Goal: Task Accomplishment & Management: Use online tool/utility

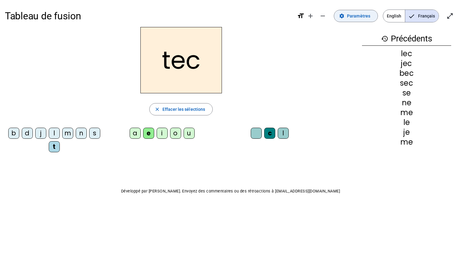
click at [357, 18] on span "Paramètres" at bounding box center [358, 15] width 23 height 7
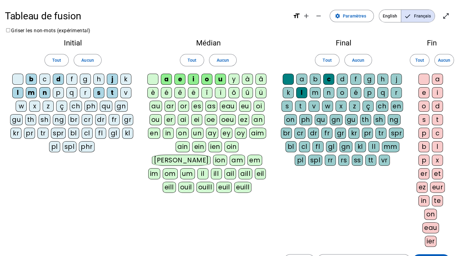
click at [397, 90] on div "r" at bounding box center [395, 92] width 11 height 11
click at [44, 78] on div "c" at bounding box center [44, 79] width 11 height 11
click at [59, 90] on div "p" at bounding box center [58, 92] width 11 height 11
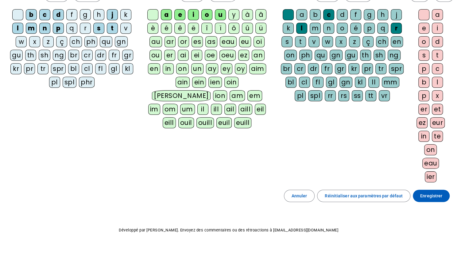
scroll to position [72, 0]
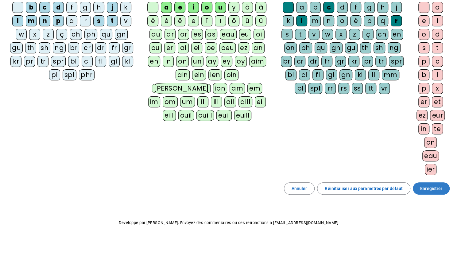
click at [428, 185] on span "Enregistrer" at bounding box center [431, 188] width 22 height 7
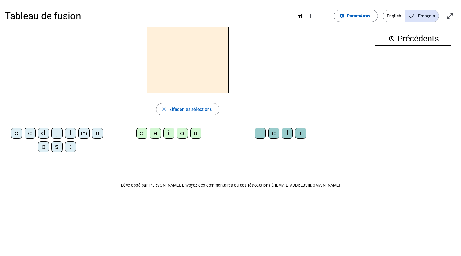
click at [71, 130] on div "l" at bounding box center [70, 133] width 11 height 11
click at [142, 132] on div "a" at bounding box center [141, 133] width 11 height 11
click at [71, 144] on div "t" at bounding box center [70, 146] width 11 height 11
click at [299, 129] on div "r" at bounding box center [300, 133] width 11 height 11
click at [28, 131] on div "c" at bounding box center [30, 133] width 11 height 11
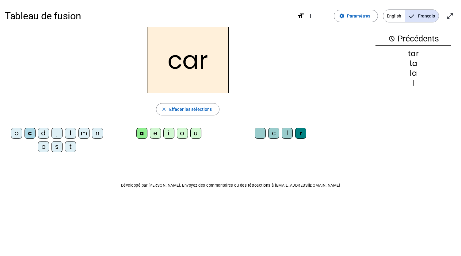
click at [16, 130] on div "b" at bounding box center [16, 133] width 11 height 11
click at [46, 144] on div "p" at bounding box center [43, 146] width 11 height 11
click at [196, 136] on div "u" at bounding box center [195, 133] width 11 height 11
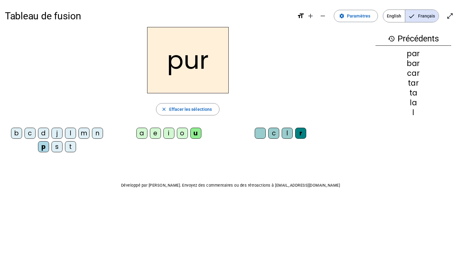
click at [48, 126] on div "b c d j l m n p s t" at bounding box center [58, 141] width 107 height 32
click at [45, 129] on div "d" at bounding box center [43, 133] width 11 height 11
click at [56, 143] on div "s" at bounding box center [57, 146] width 11 height 11
click at [260, 134] on div at bounding box center [260, 133] width 11 height 11
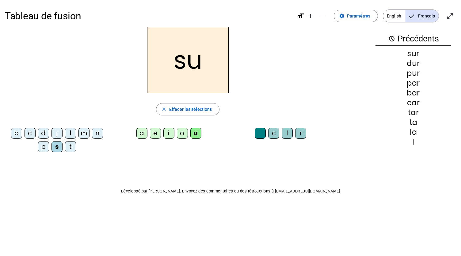
click at [143, 132] on div "a" at bounding box center [141, 133] width 11 height 11
click at [168, 136] on div "i" at bounding box center [168, 133] width 11 height 11
click at [284, 137] on div "l" at bounding box center [287, 133] width 11 height 11
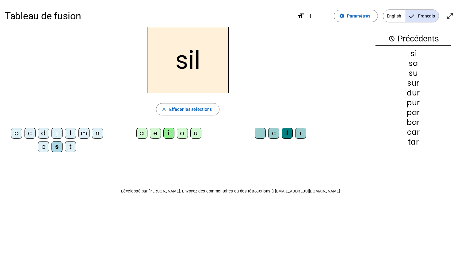
click at [83, 133] on div "m" at bounding box center [84, 133] width 11 height 11
click at [28, 131] on div "c" at bounding box center [30, 133] width 11 height 11
click at [53, 151] on div "s" at bounding box center [57, 146] width 11 height 11
click at [31, 134] on div "c" at bounding box center [30, 133] width 11 height 11
click at [56, 146] on div "s" at bounding box center [57, 146] width 11 height 11
